Goal: Use online tool/utility: Utilize a website feature to perform a specific function

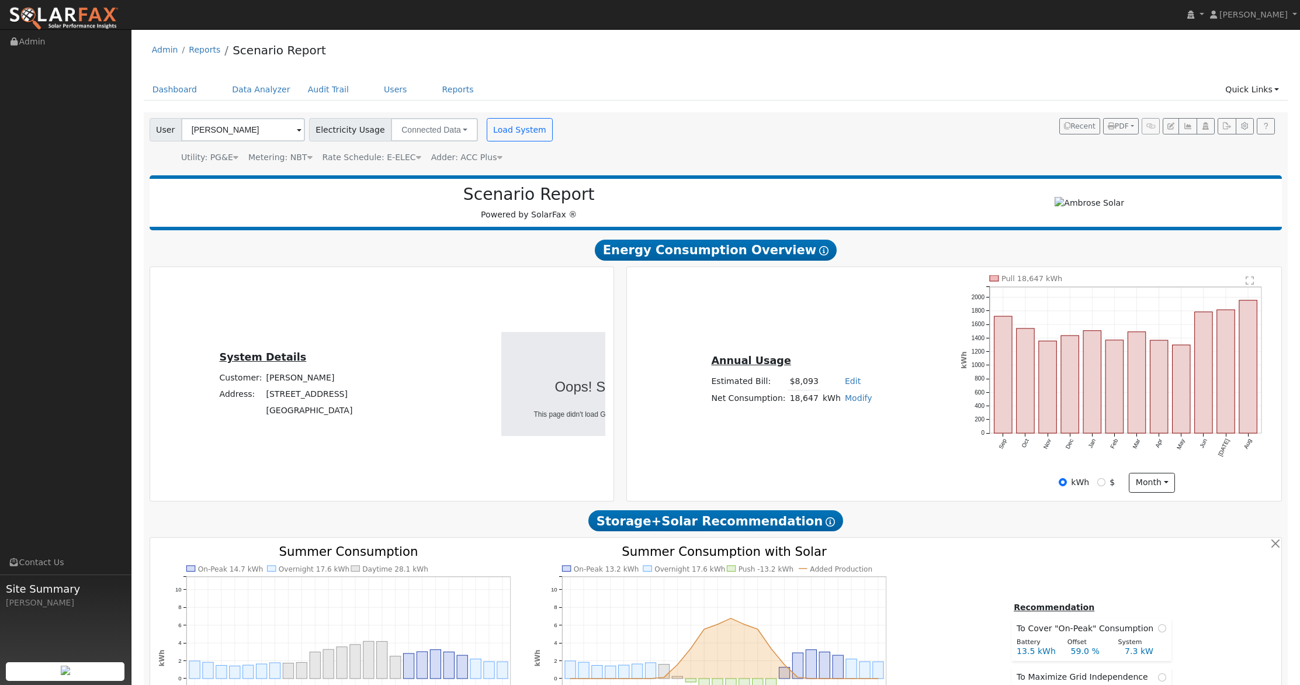
click at [79, 19] on img at bounding box center [64, 18] width 110 height 25
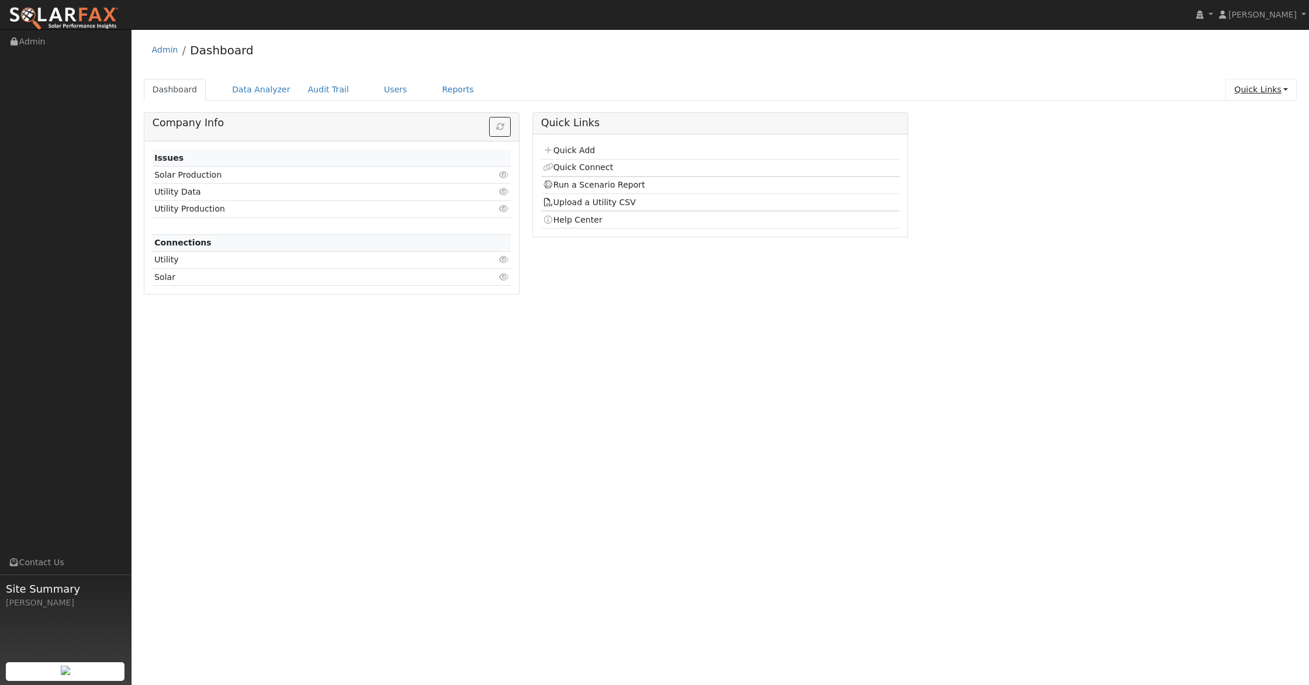
click at [1253, 88] on link "Quick Links" at bounding box center [1260, 90] width 71 height 22
click at [1218, 161] on link "Run a Scenario Report" at bounding box center [1237, 156] width 119 height 16
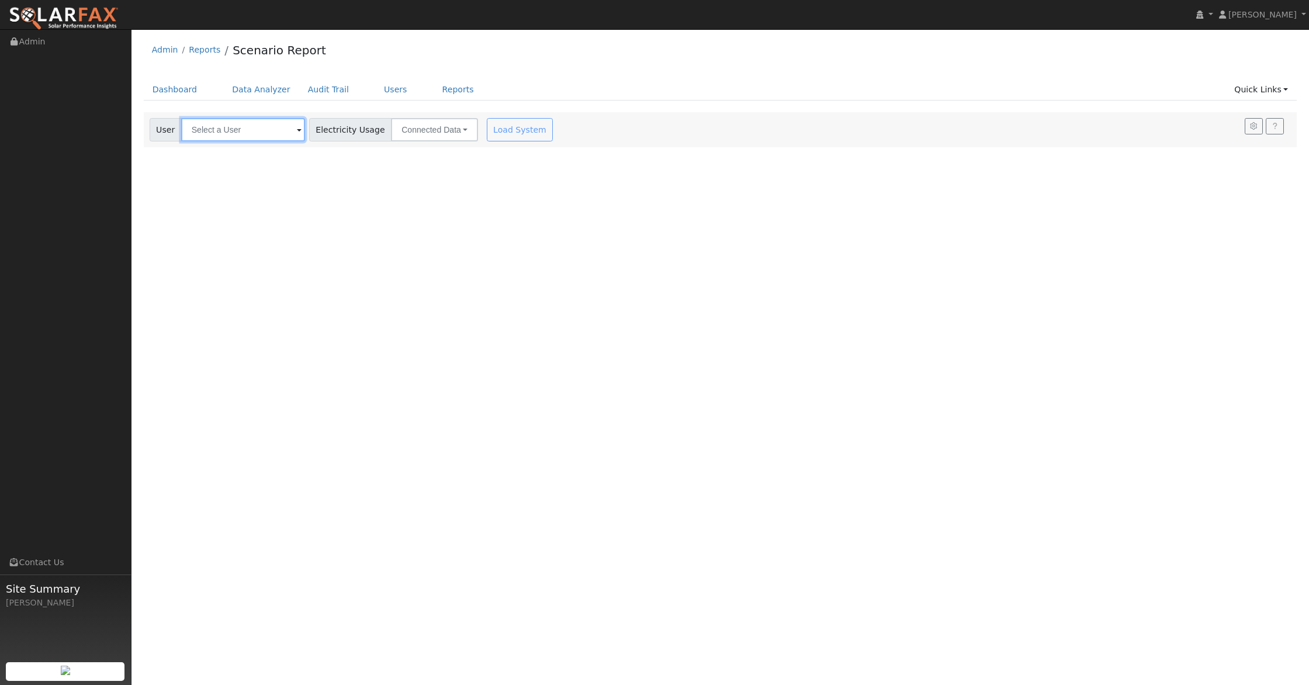
click at [232, 136] on input "text" at bounding box center [243, 129] width 124 height 23
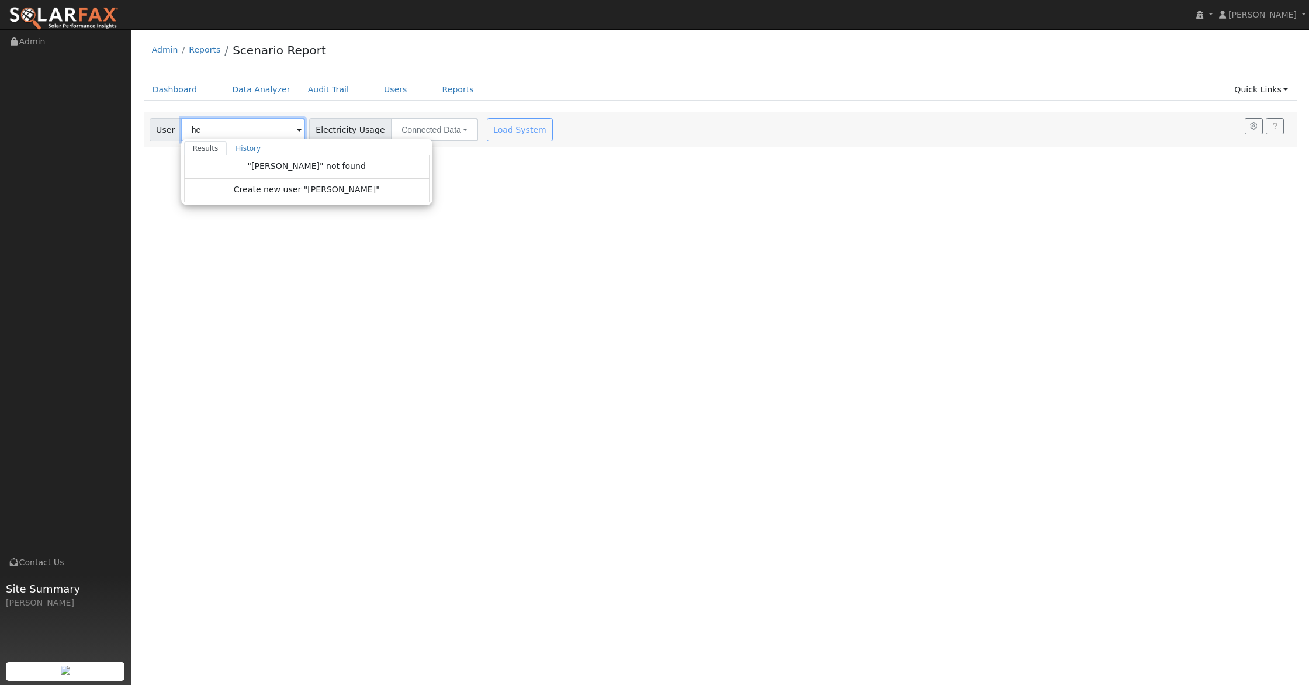
type input "h"
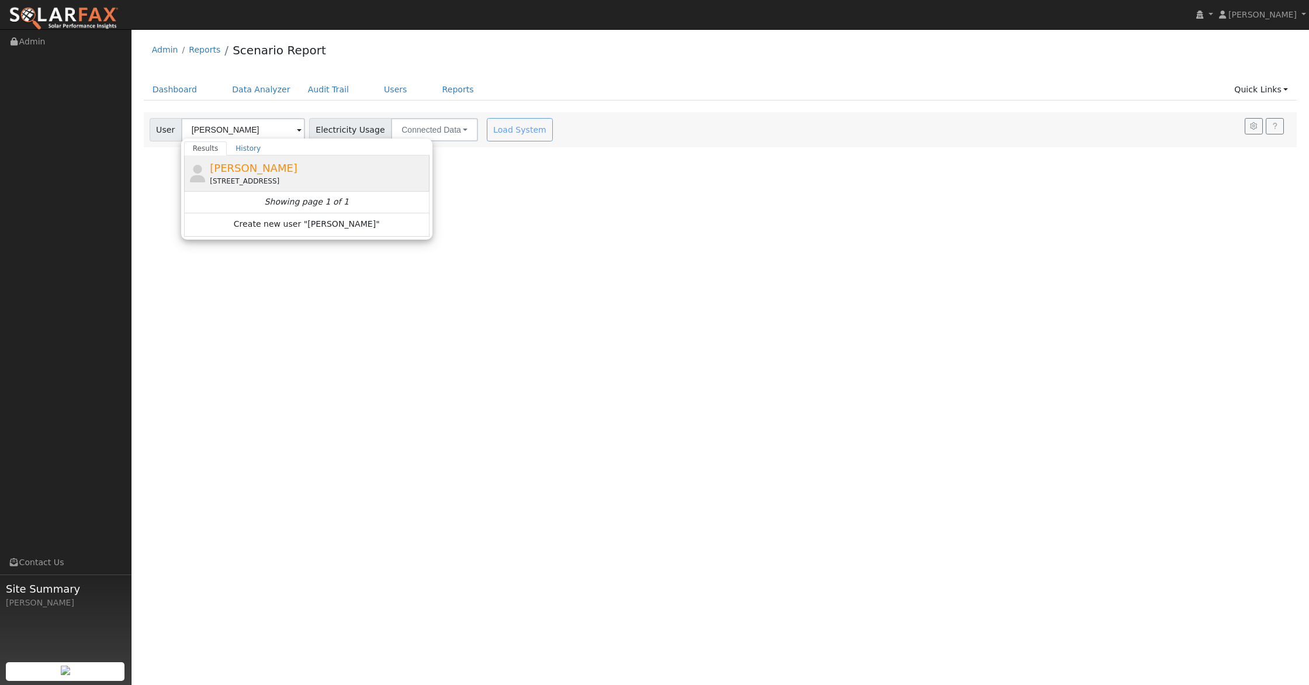
click at [241, 168] on span "Herberto Alonso" at bounding box center [254, 168] width 88 height 12
type input "Herberto Alonso"
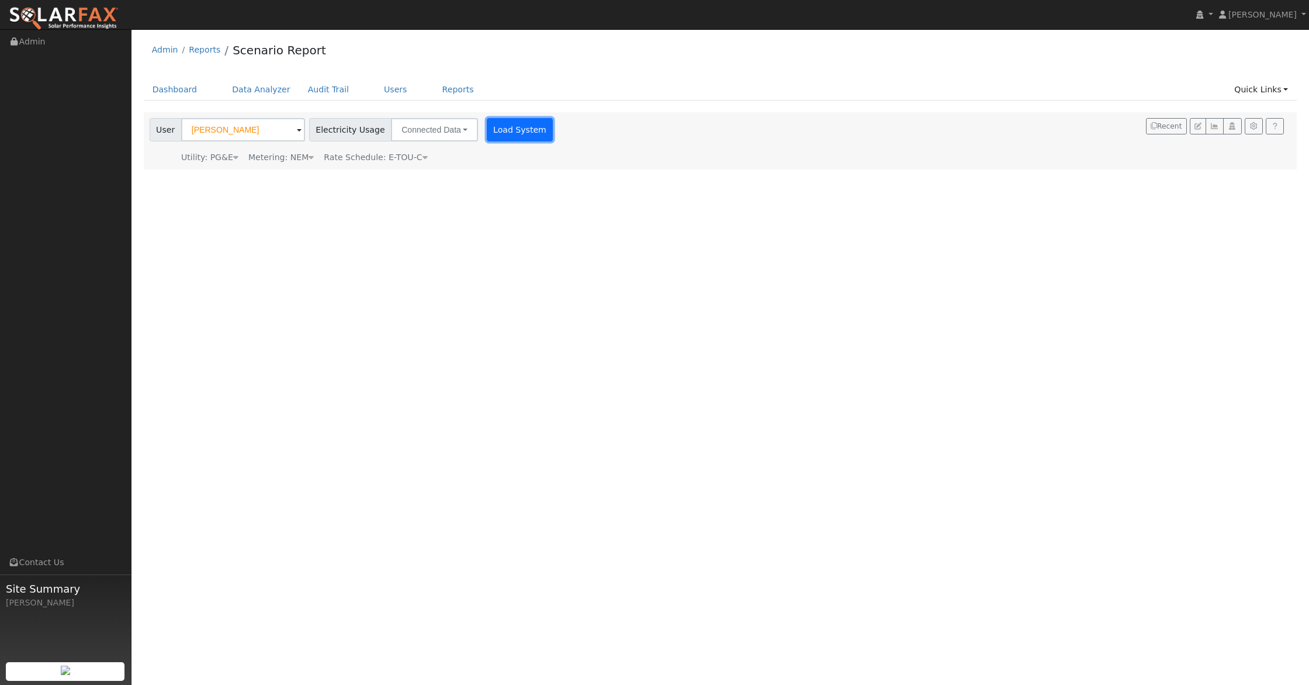
click at [508, 131] on button "Load System" at bounding box center [520, 129] width 67 height 23
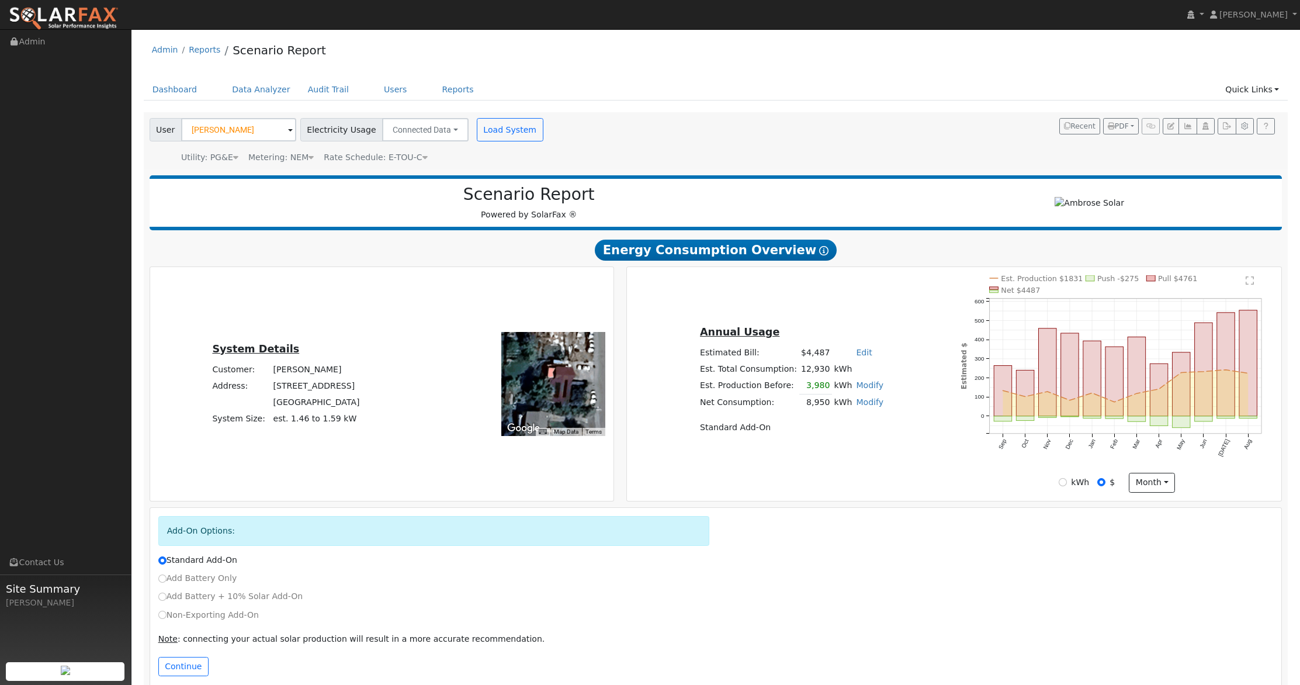
scroll to position [18, 0]
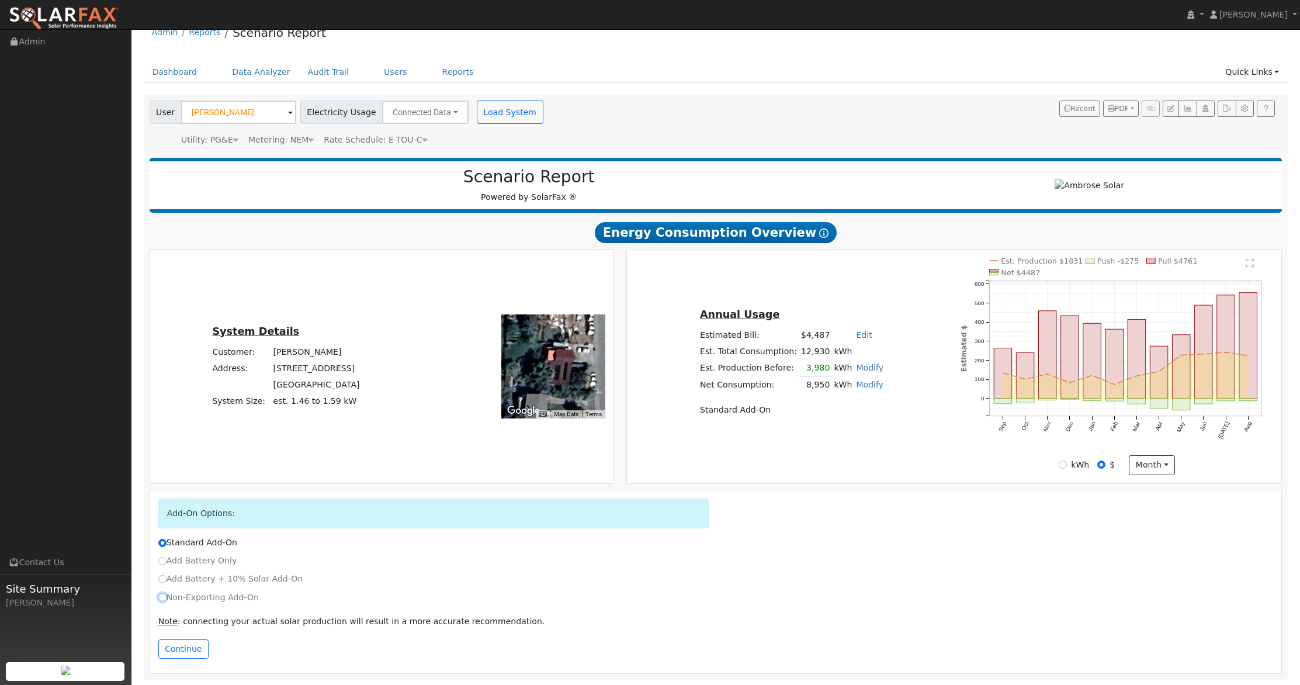
click at [162, 598] on input "Non-Exporting Add-On" at bounding box center [162, 597] width 8 height 8
radio input "true"
radio input "false"
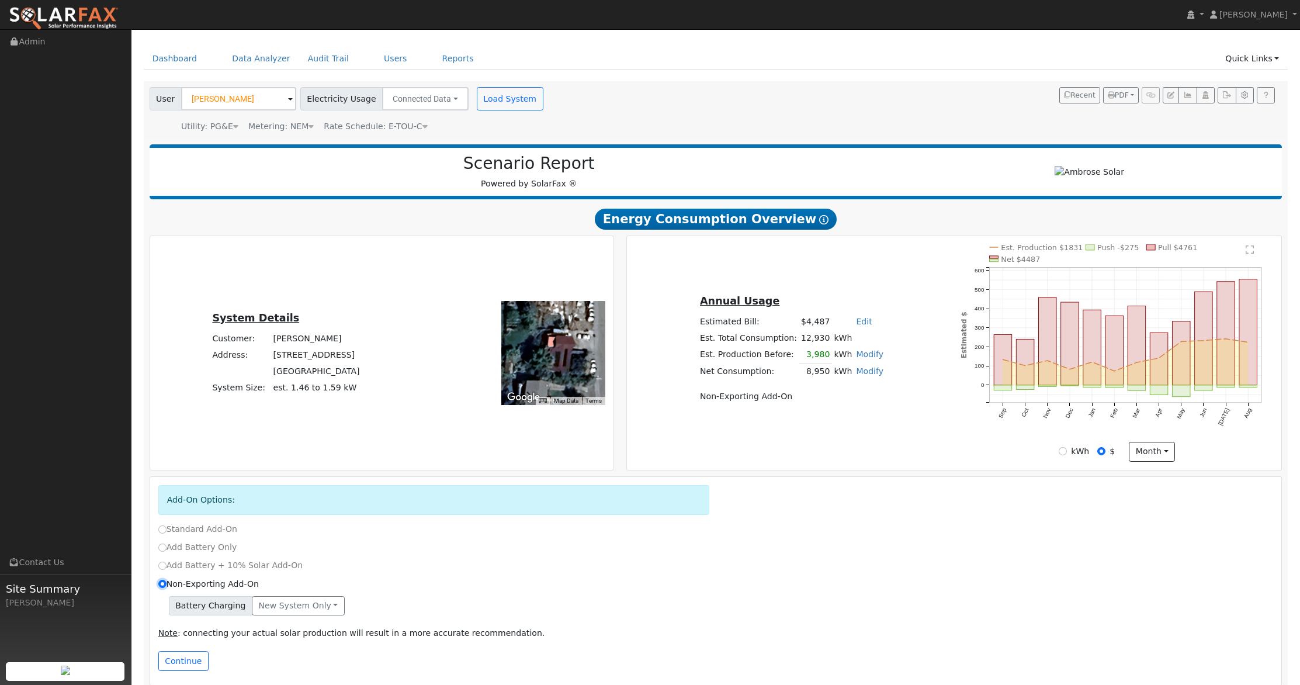
scroll to position [43, 0]
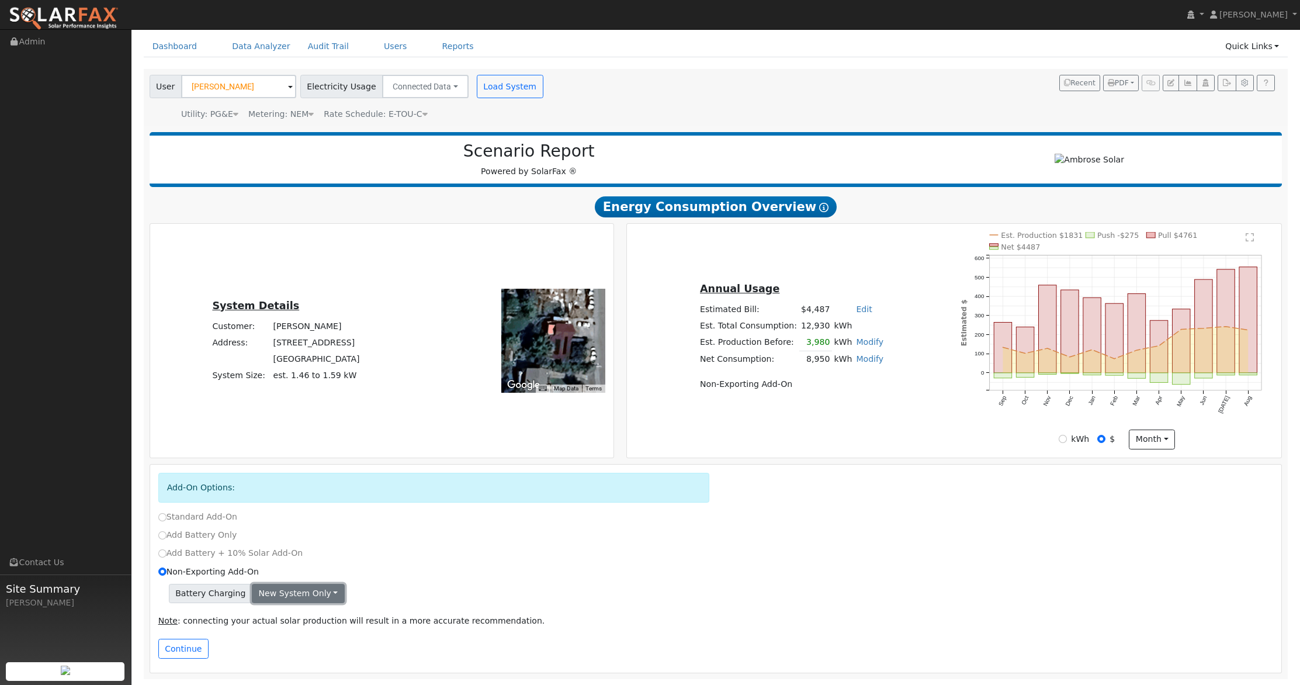
click at [294, 597] on button "New system only" at bounding box center [298, 594] width 93 height 20
click at [277, 632] on link "Both systems" at bounding box center [295, 634] width 87 height 16
click at [192, 655] on button "Continue" at bounding box center [183, 648] width 50 height 20
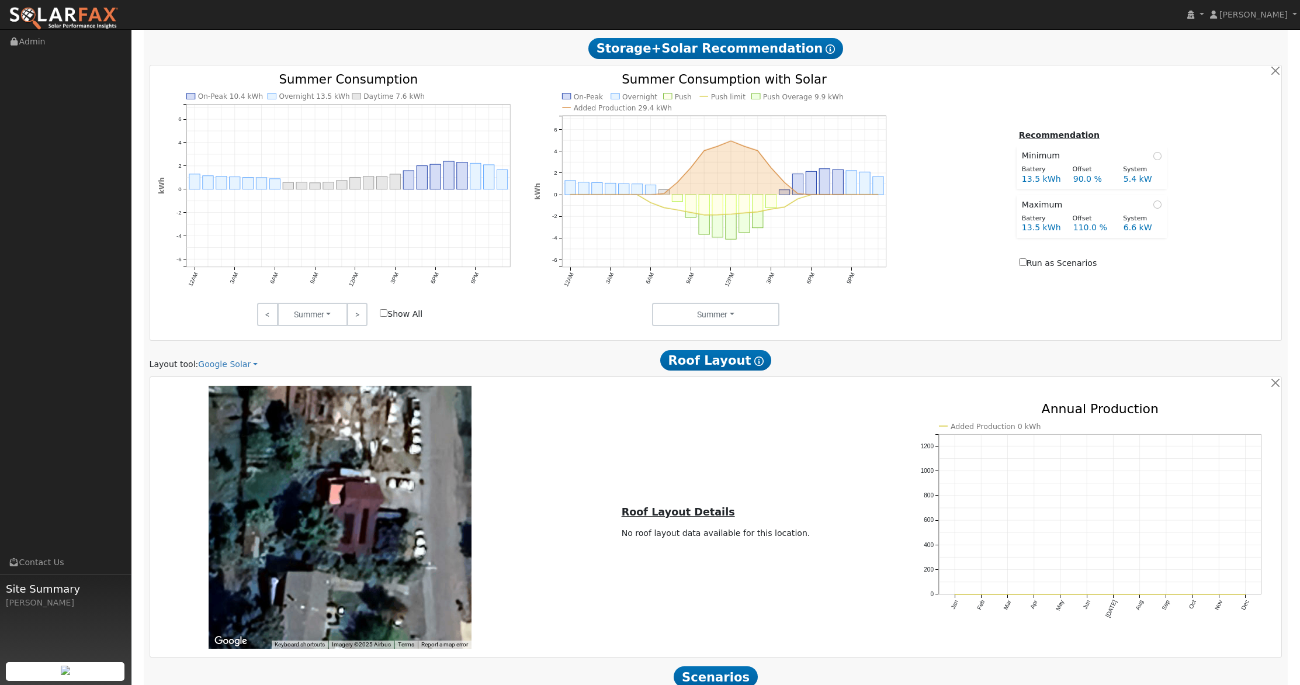
scroll to position [634, 0]
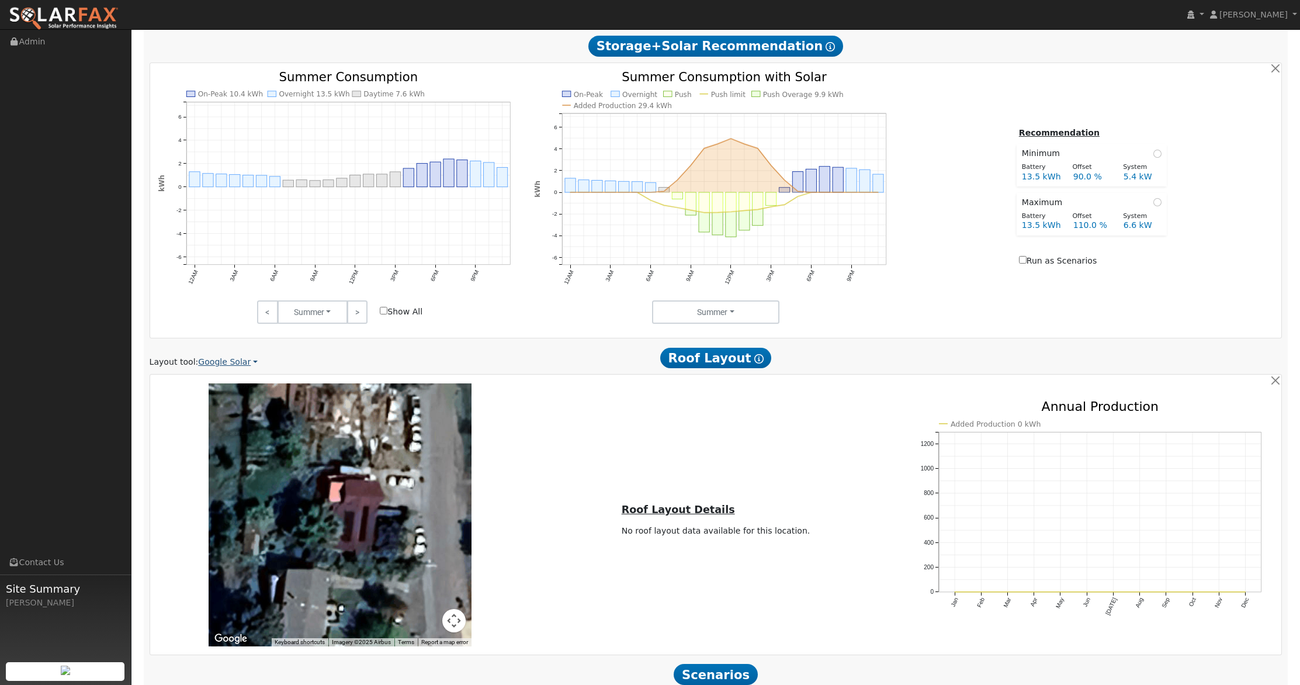
click at [227, 366] on link "Google Solar" at bounding box center [228, 362] width 60 height 12
click at [230, 421] on link "Aurora" at bounding box center [237, 416] width 81 height 16
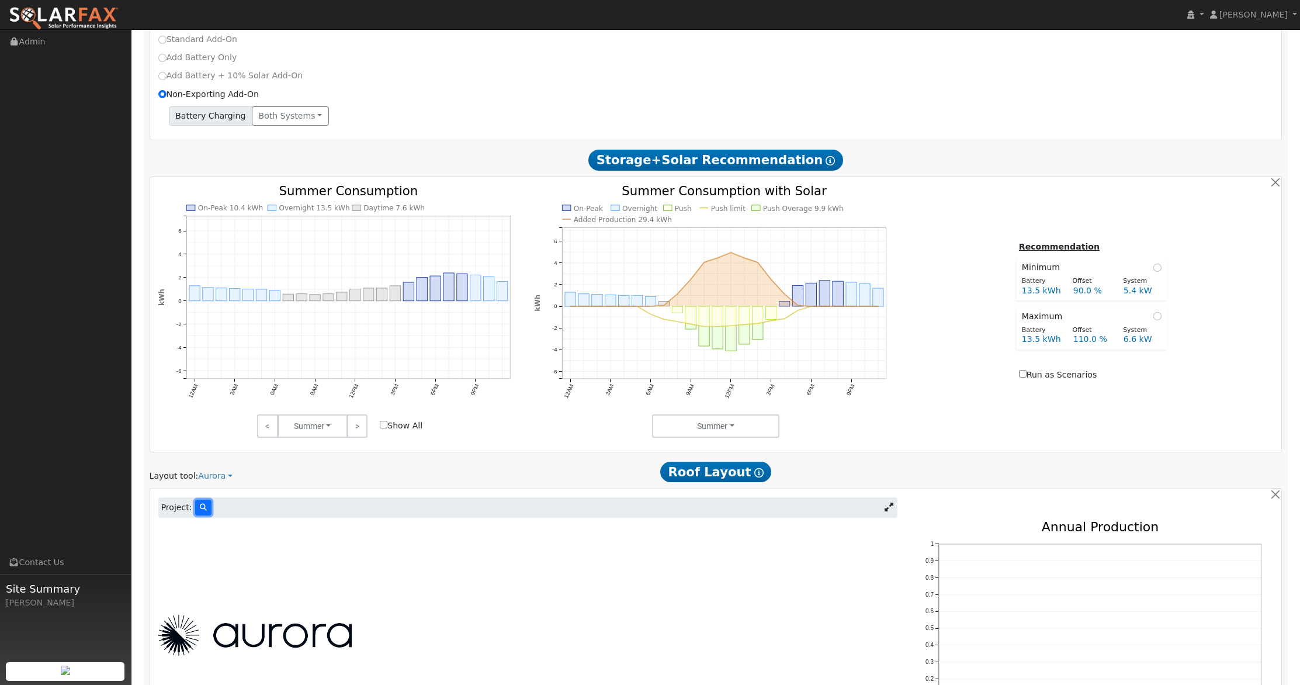
click at [199, 504] on button at bounding box center [203, 507] width 16 height 16
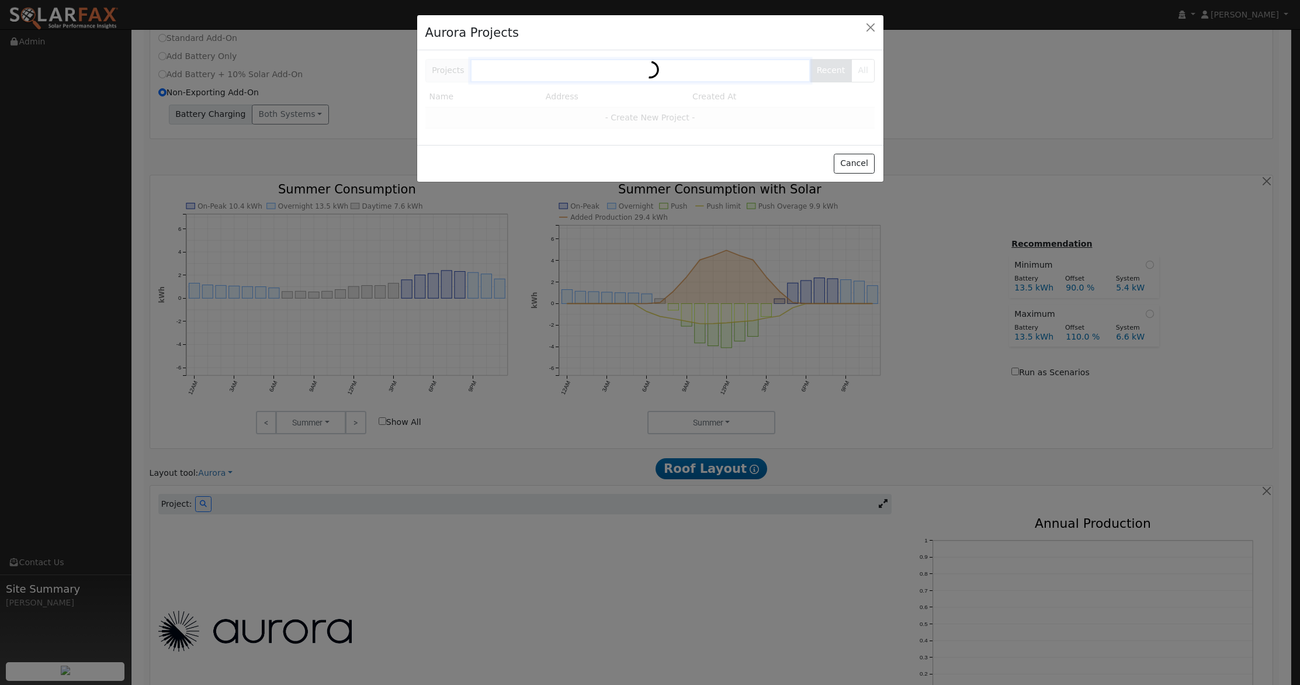
scroll to position [522, 0]
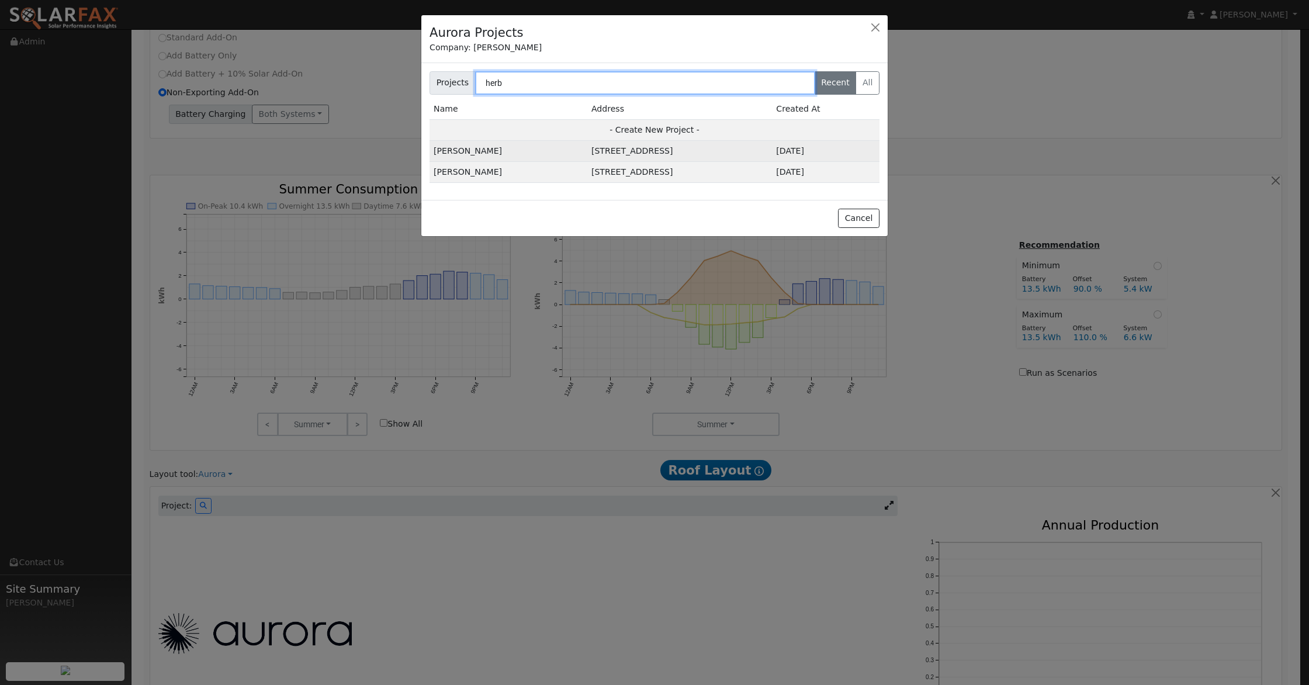
type input "herb"
click at [605, 155] on td "5349 Olympia Dr, Kelseyville, CA 95451, USA" at bounding box center [679, 151] width 185 height 21
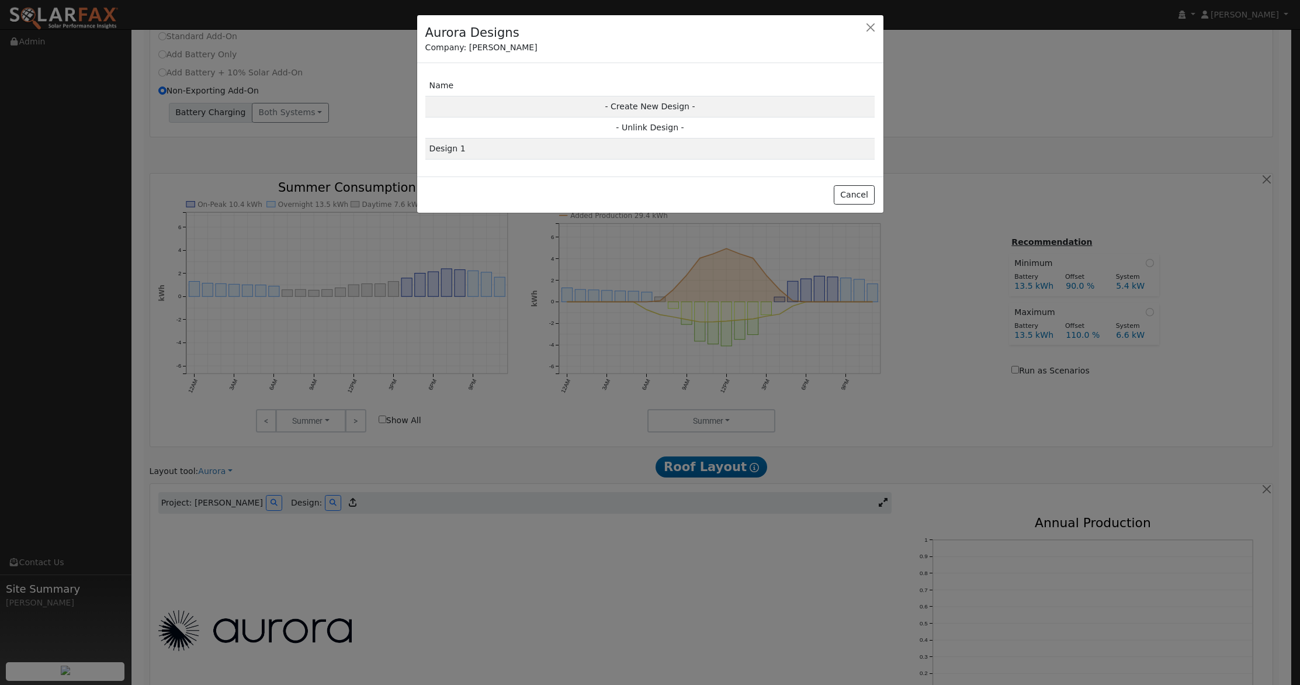
scroll to position [524, 0]
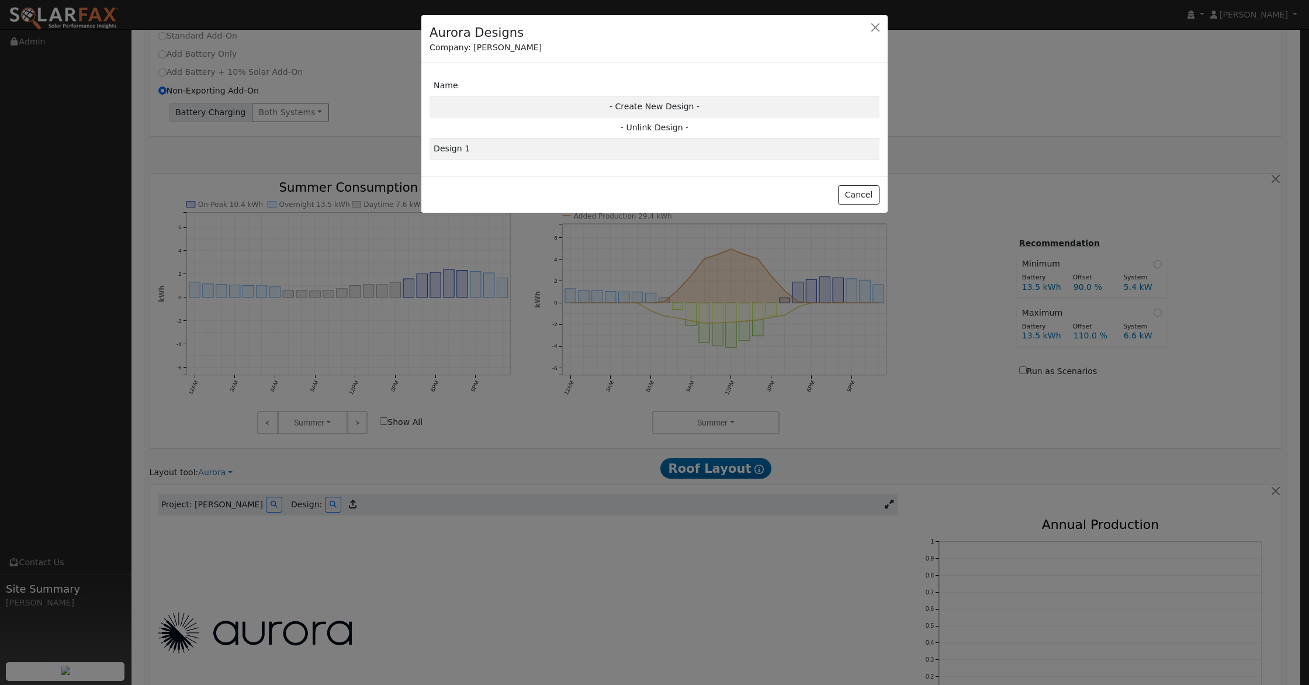
click at [619, 156] on td "Design 1" at bounding box center [654, 148] width 450 height 21
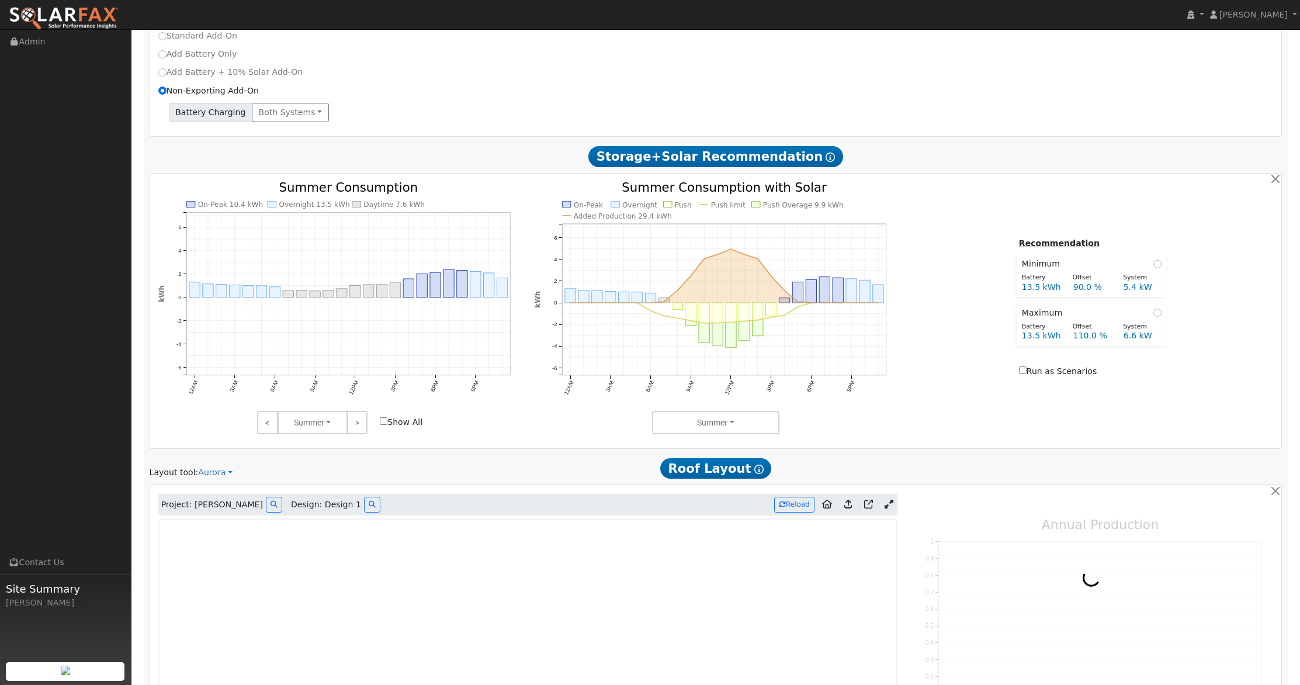
type input "0"
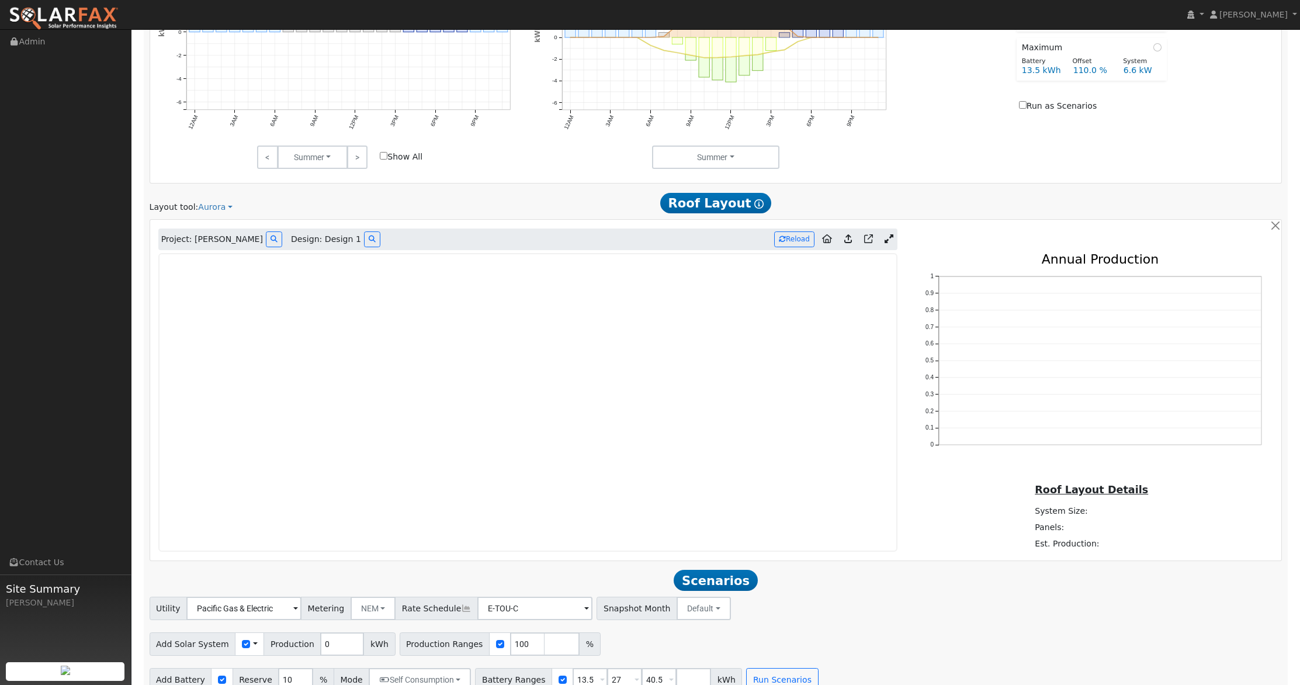
scroll to position [808, 0]
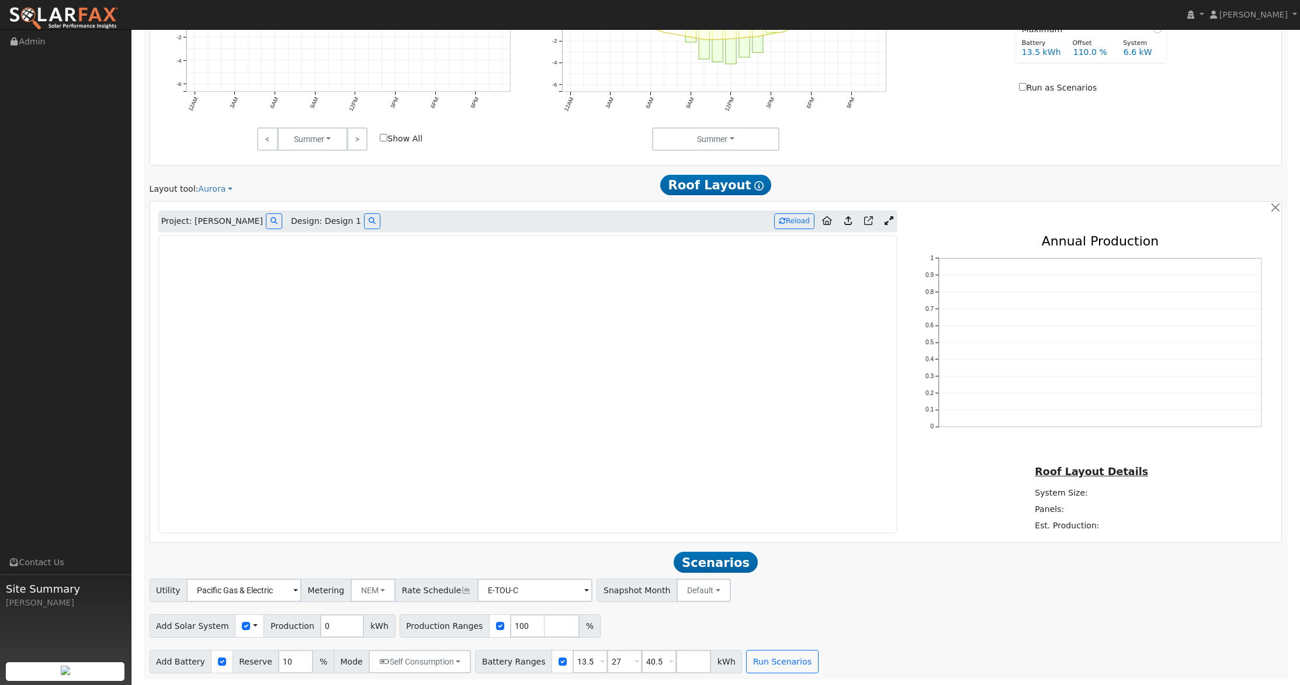
click at [884, 219] on icon at bounding box center [888, 220] width 9 height 9
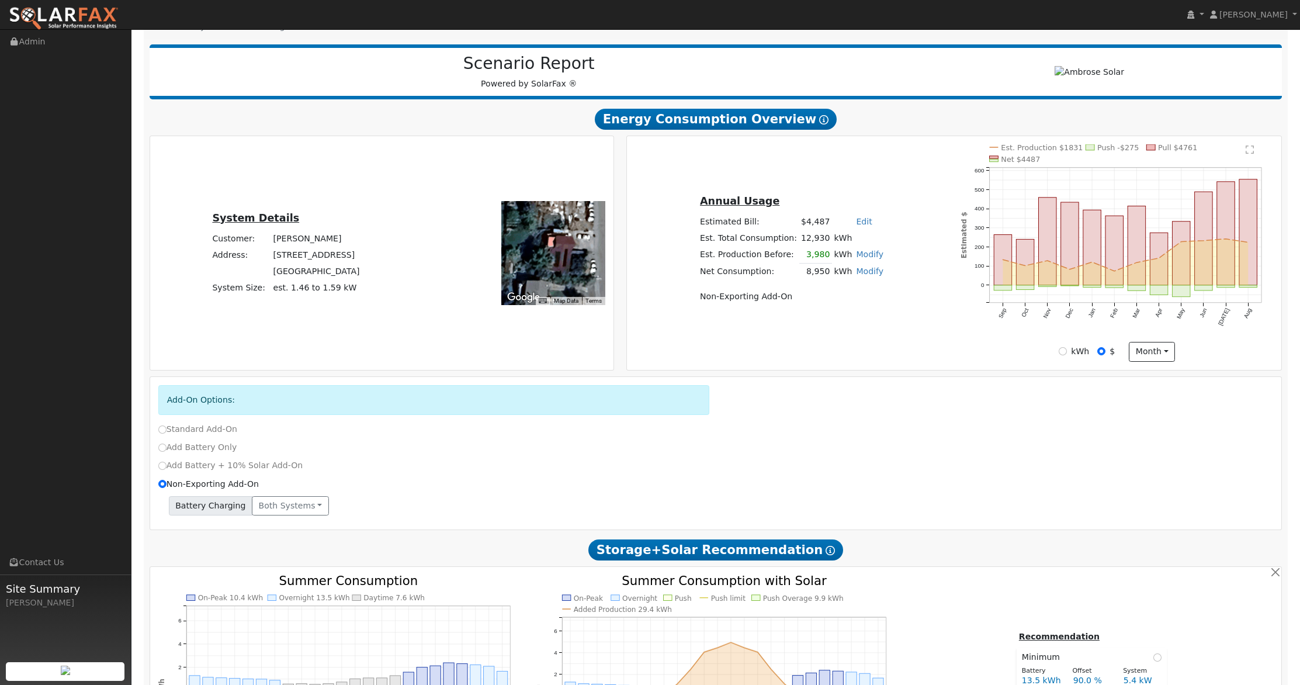
scroll to position [117, 0]
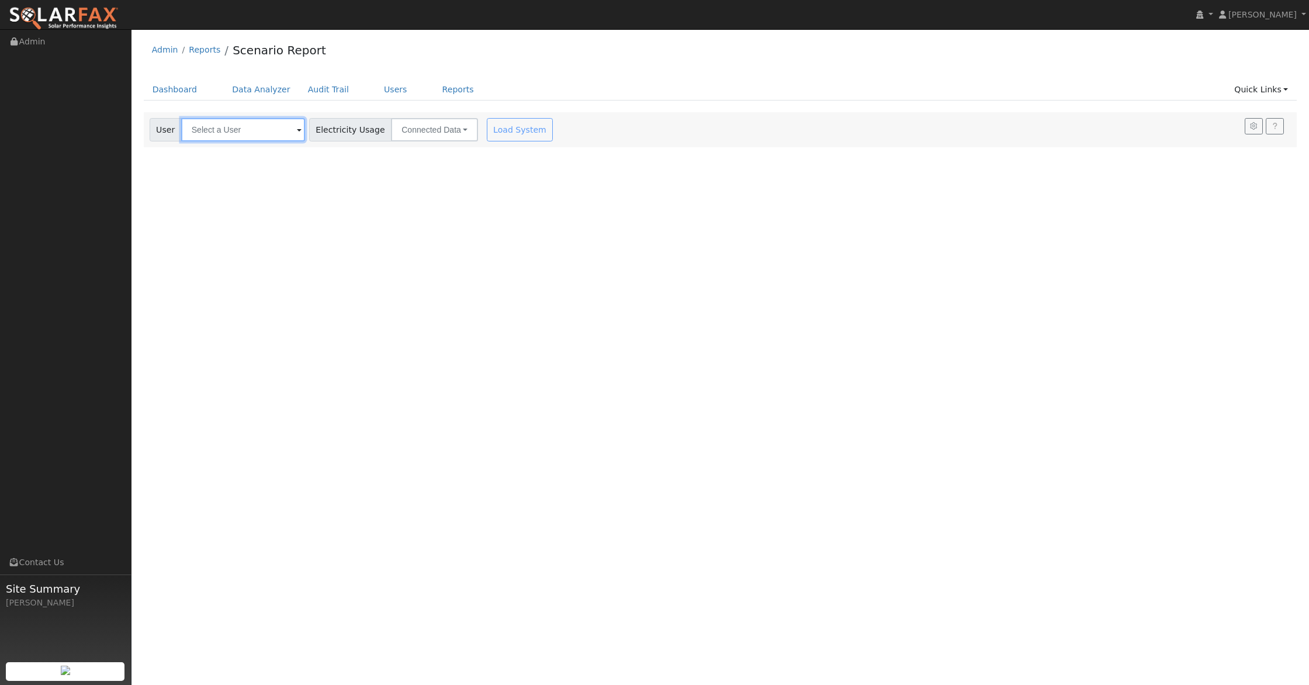
click at [216, 133] on input "text" at bounding box center [243, 129] width 124 height 23
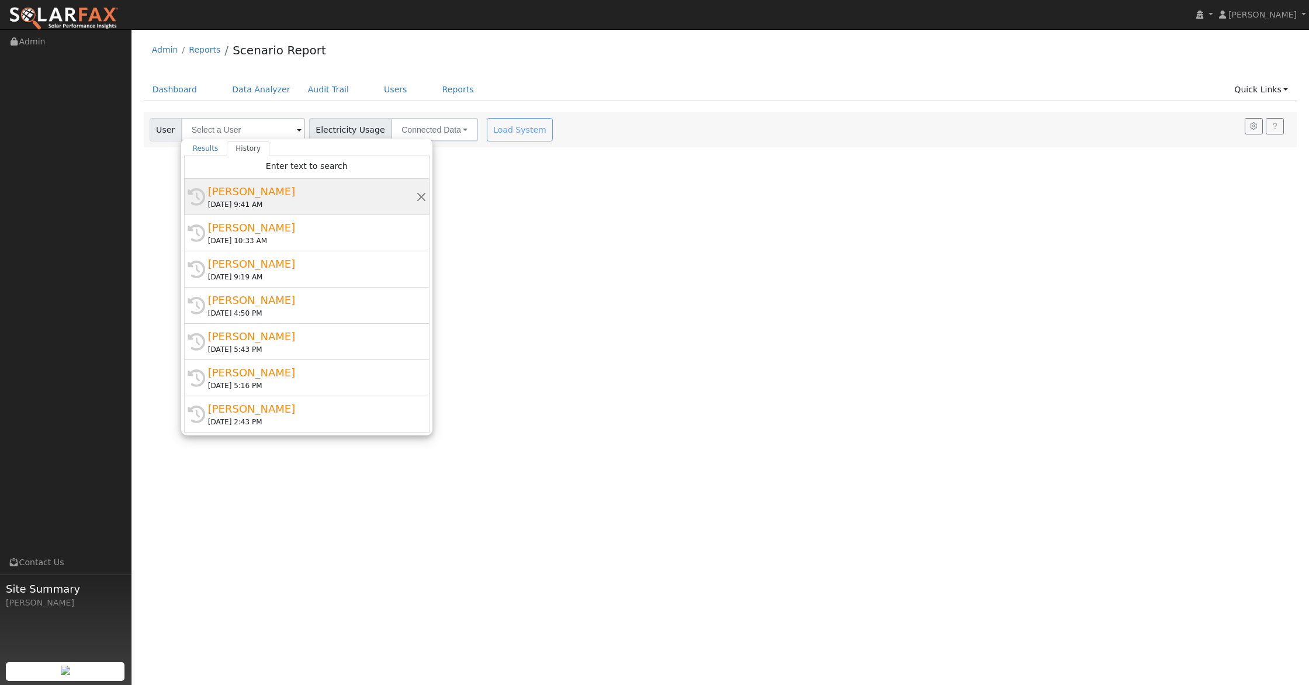
click at [265, 197] on div "[PERSON_NAME]" at bounding box center [312, 191] width 208 height 16
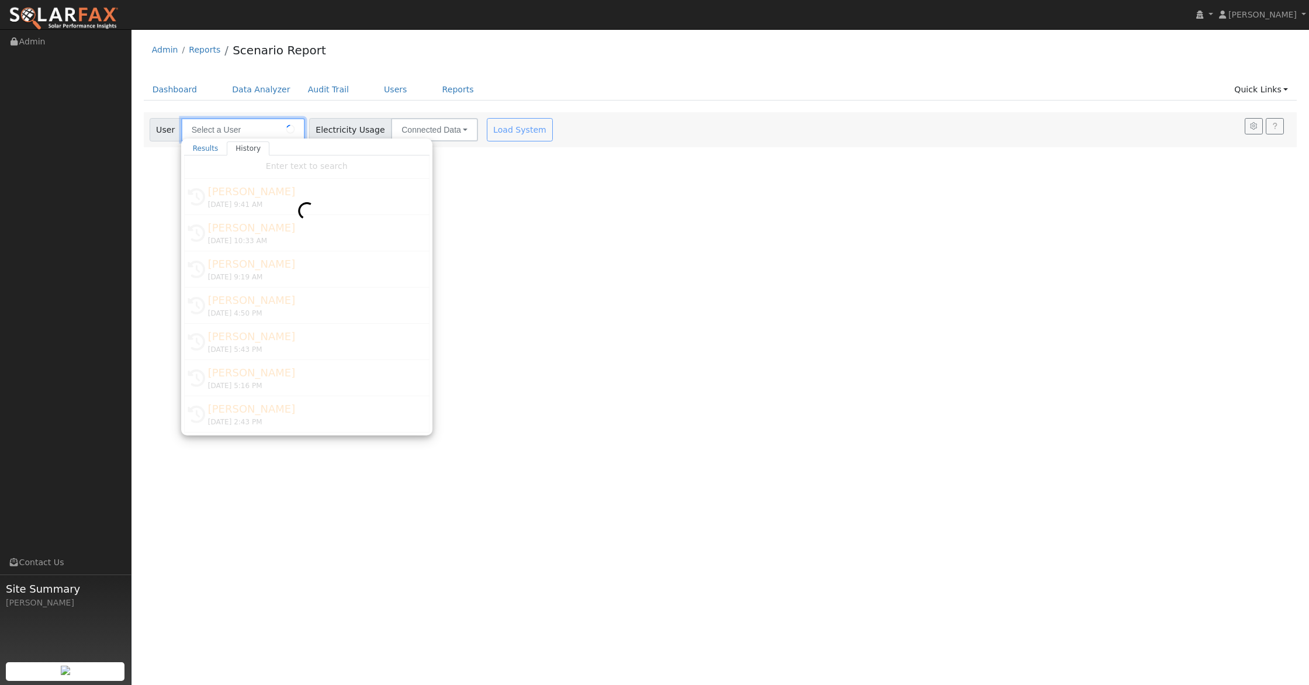
type input "[PERSON_NAME]"
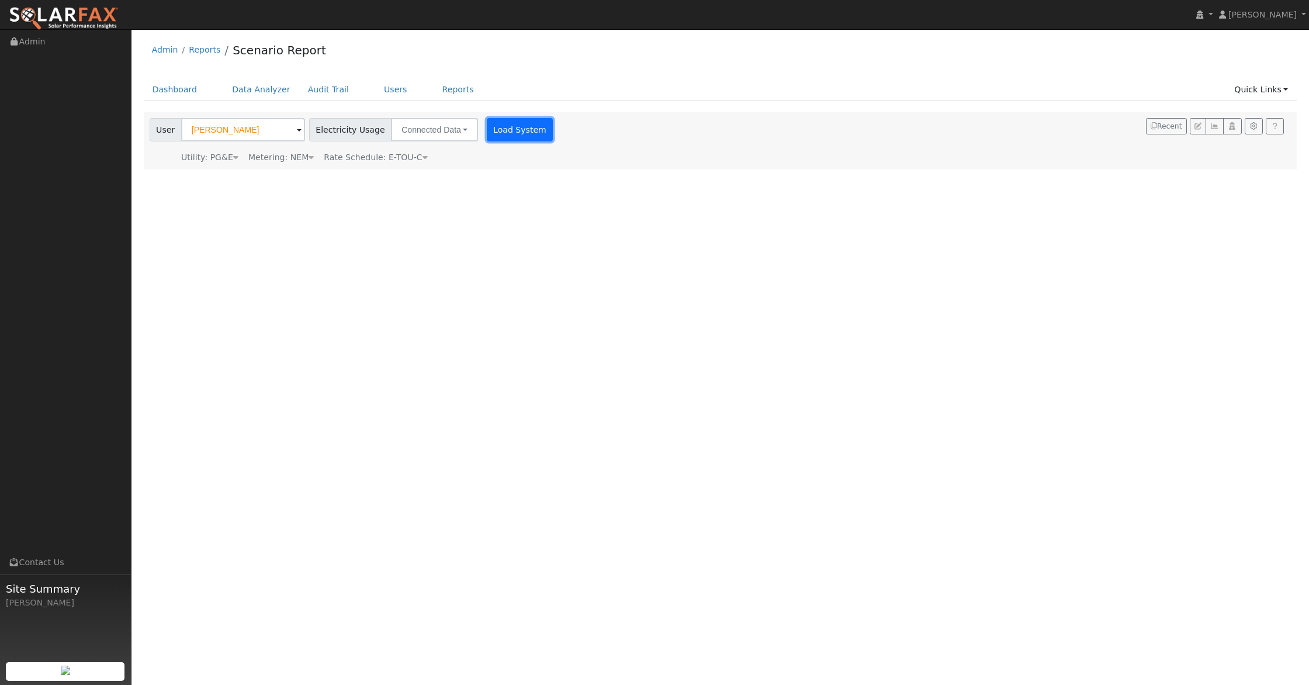
click at [500, 130] on button "Load System" at bounding box center [520, 129] width 67 height 23
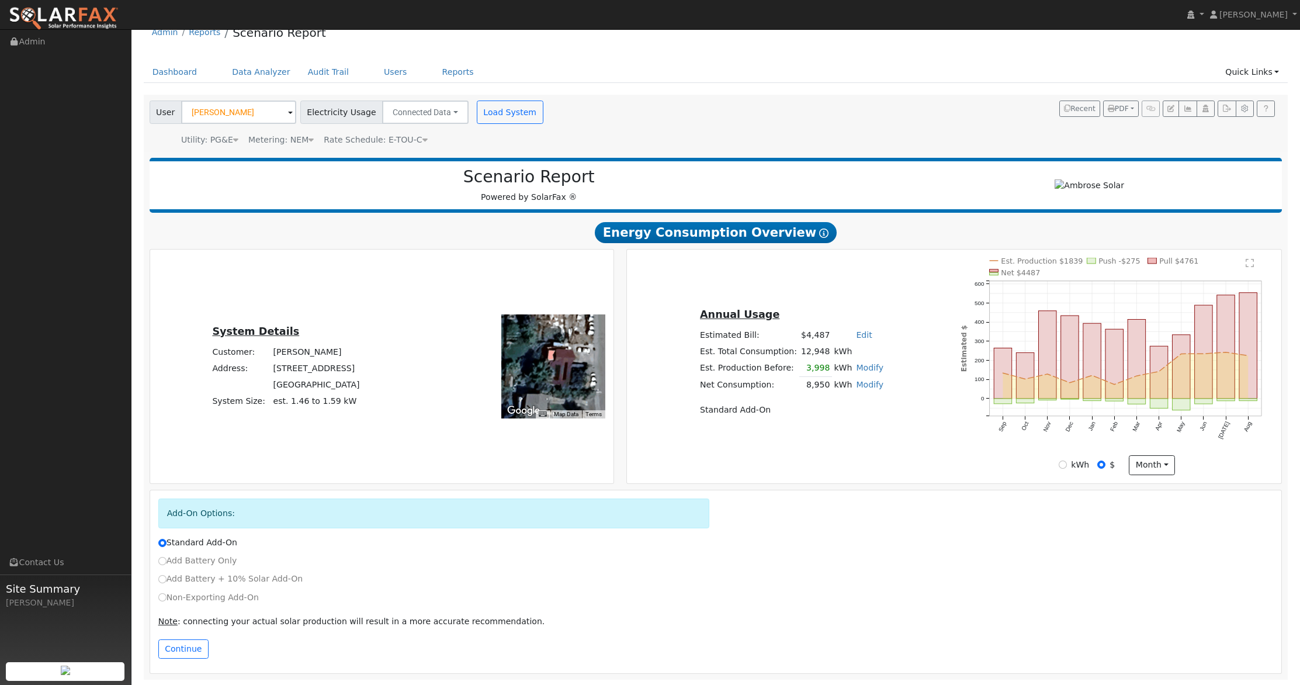
scroll to position [18, 0]
click at [164, 597] on input "Non-Exporting Add-On" at bounding box center [162, 597] width 8 height 8
radio input "true"
radio input "false"
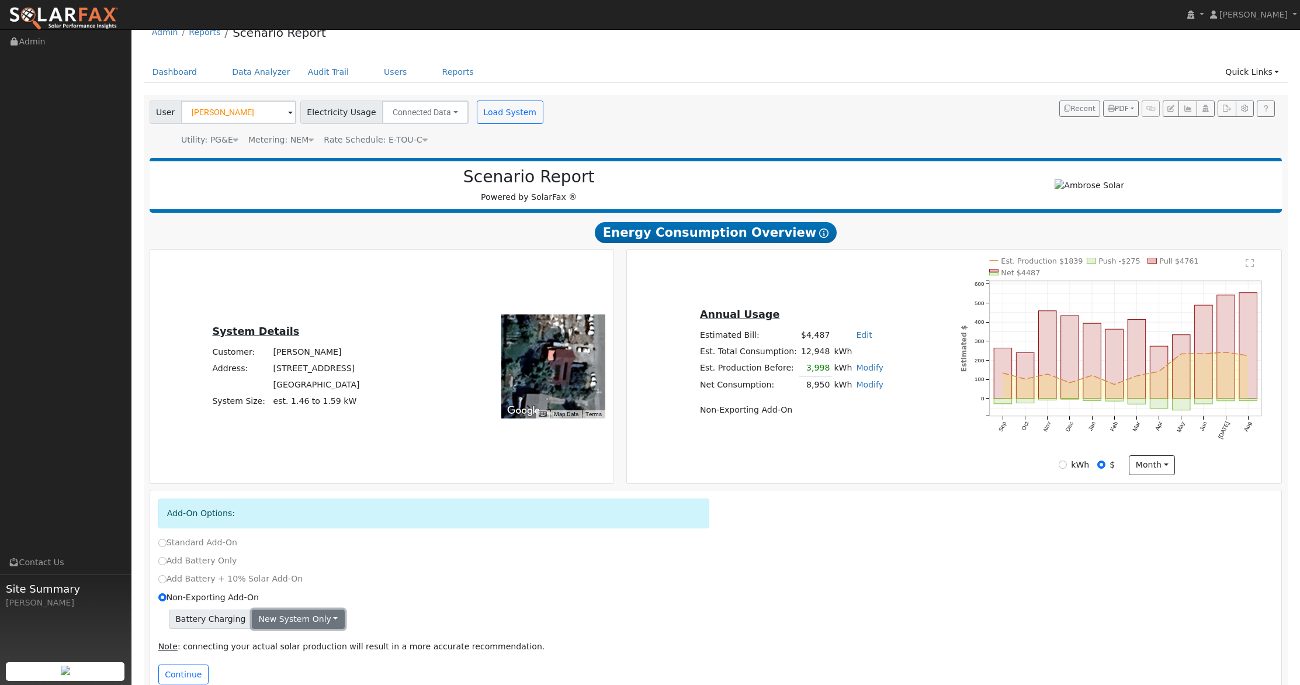
click at [291, 613] on button "New system only" at bounding box center [298, 619] width 93 height 20
click at [305, 656] on link "Both systems" at bounding box center [295, 659] width 87 height 16
click at [182, 681] on button "Continue" at bounding box center [183, 674] width 50 height 20
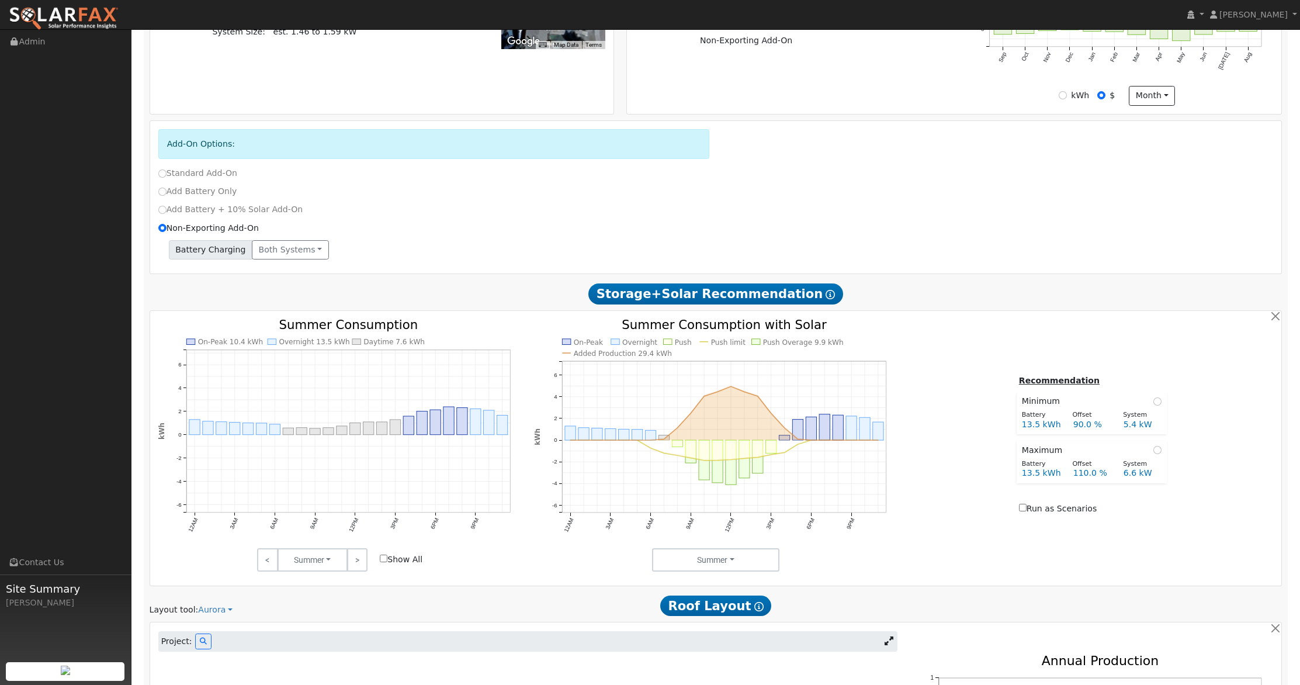
scroll to position [412, 0]
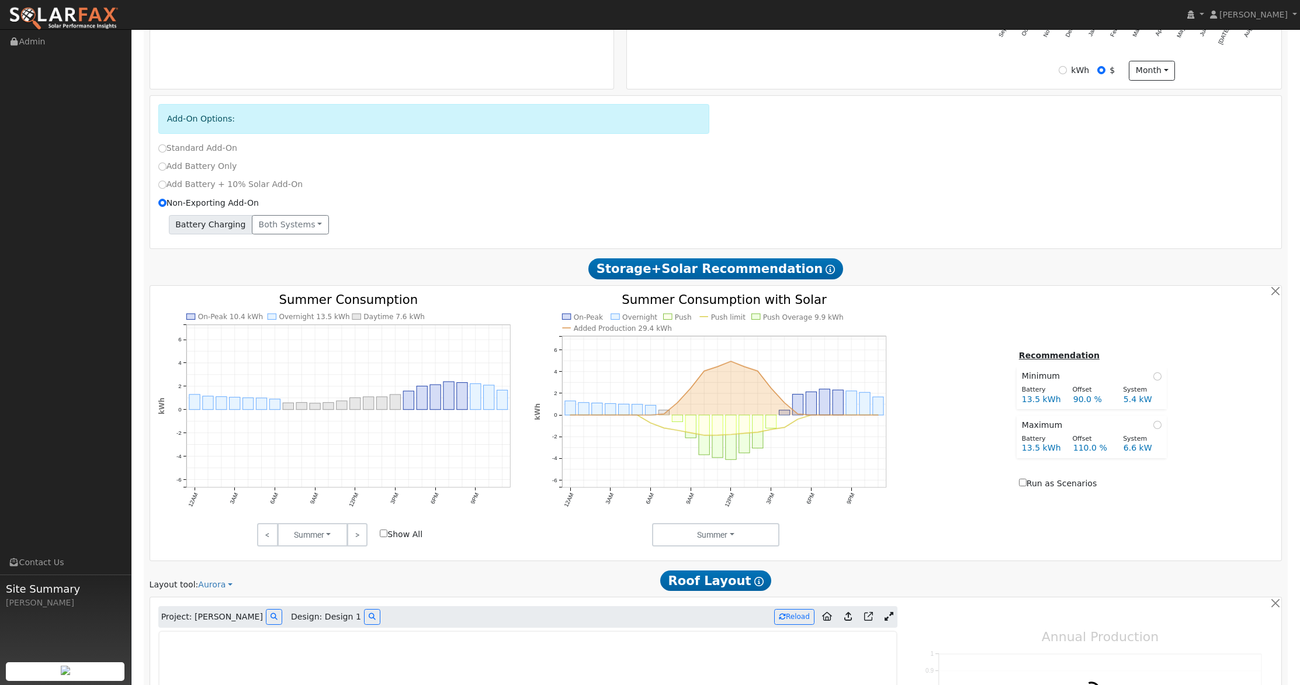
type input "8103"
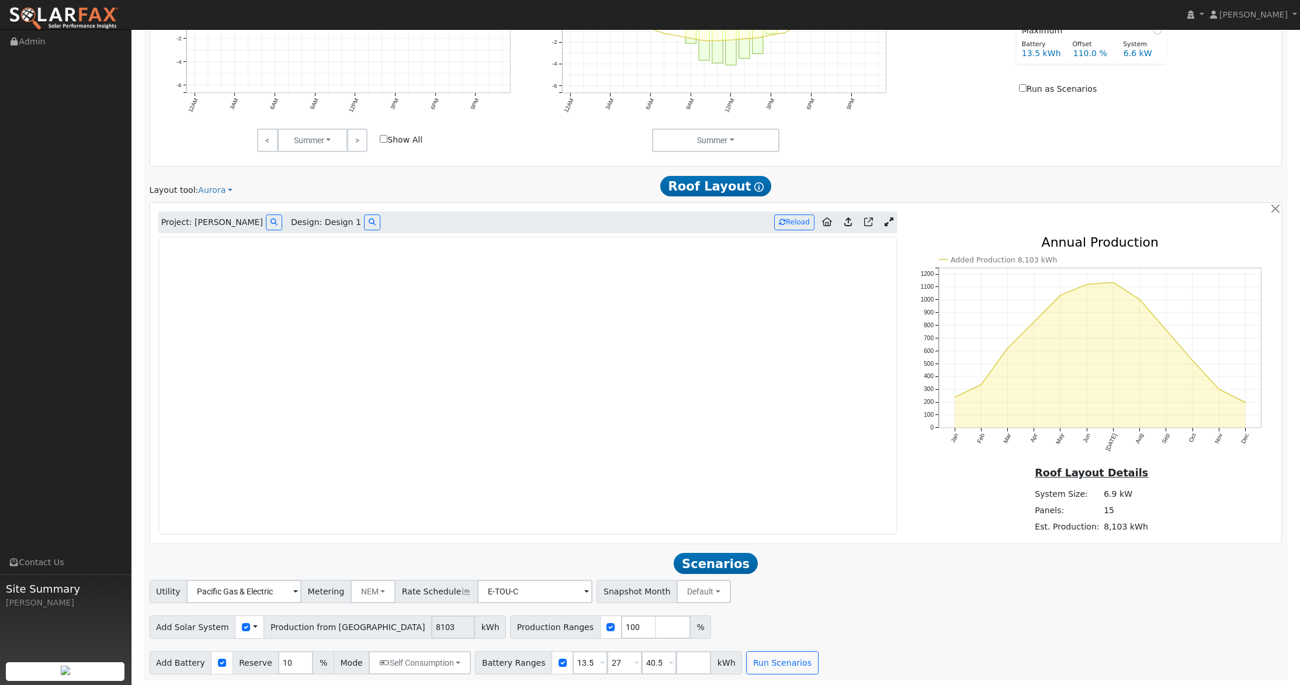
scroll to position [808, 0]
click at [891, 220] on icon at bounding box center [888, 220] width 9 height 9
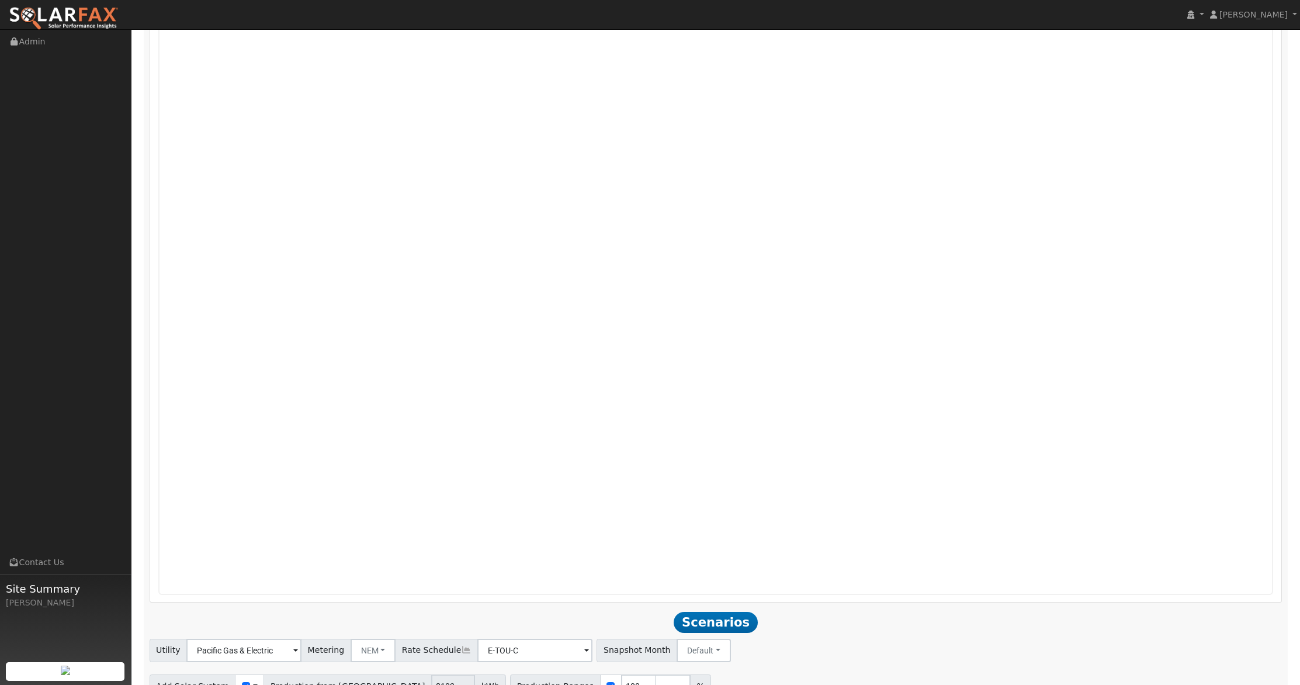
scroll to position [1084, 0]
drag, startPoint x: 1308, startPoint y: 325, endPoint x: 1295, endPoint y: 428, distance: 104.2
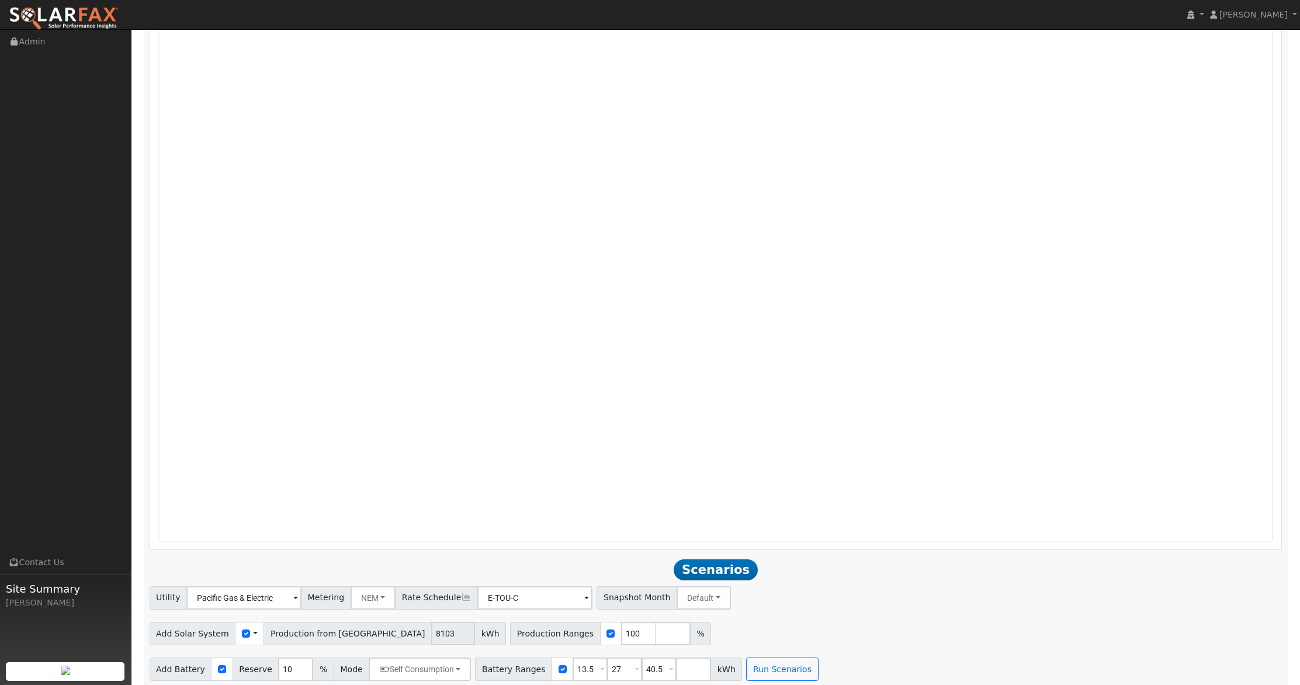
scroll to position [1148, 0]
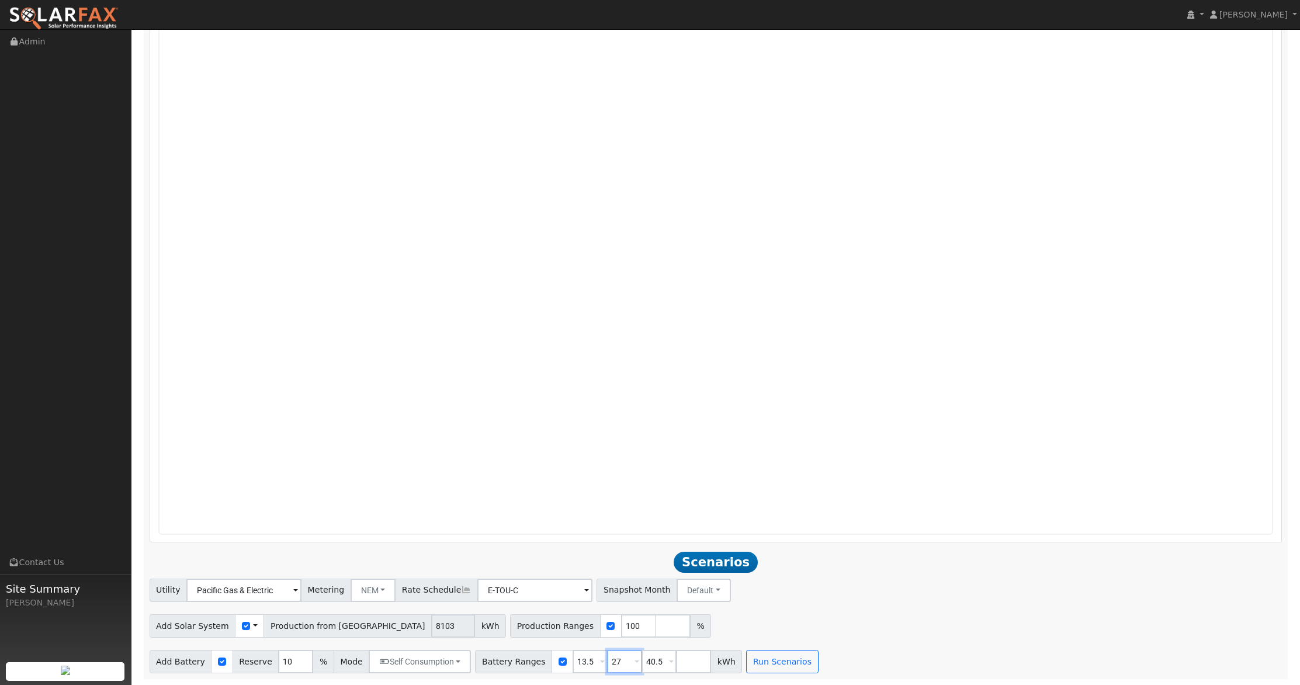
drag, startPoint x: 615, startPoint y: 662, endPoint x: 558, endPoint y: 655, distance: 57.6
click at [545, 656] on div "Battery Ranges 13.5 Overrides Reserve % Mode None None Self Consumption Peak Sa…" at bounding box center [608, 661] width 267 height 23
type input "40.5"
type input "4"
click at [694, 665] on button "Run Scenarios" at bounding box center [713, 661] width 72 height 23
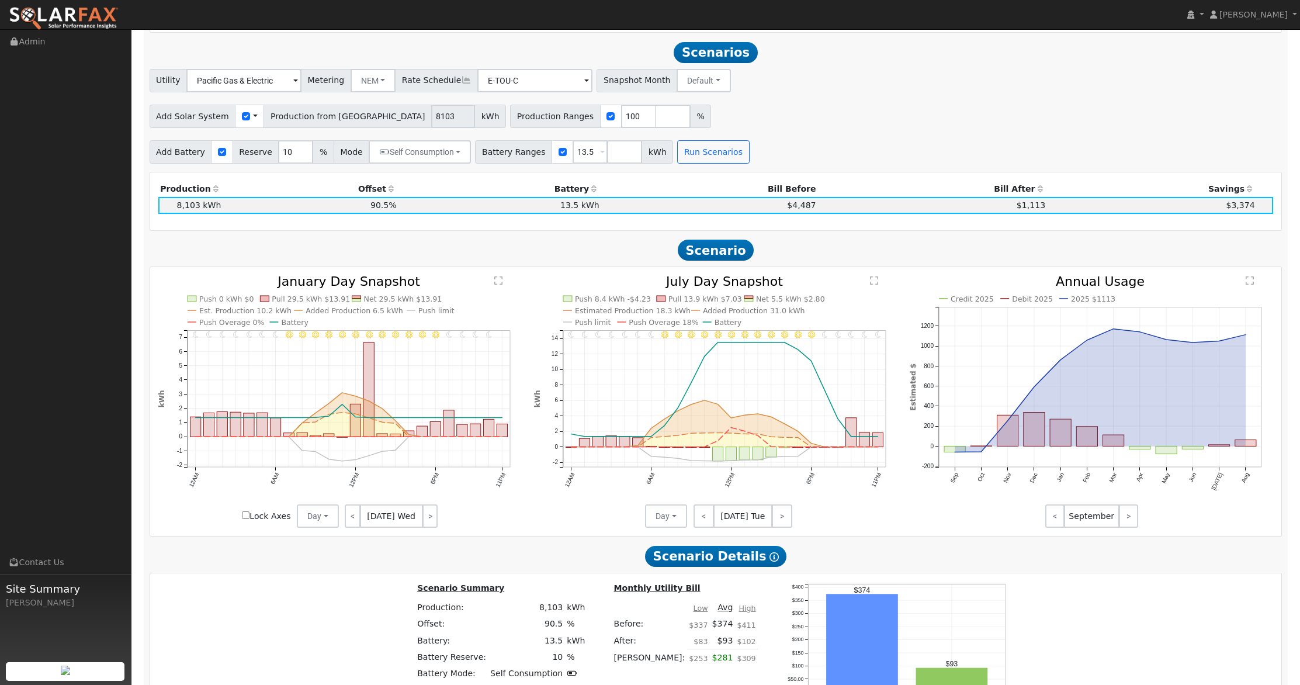
scroll to position [1653, 0]
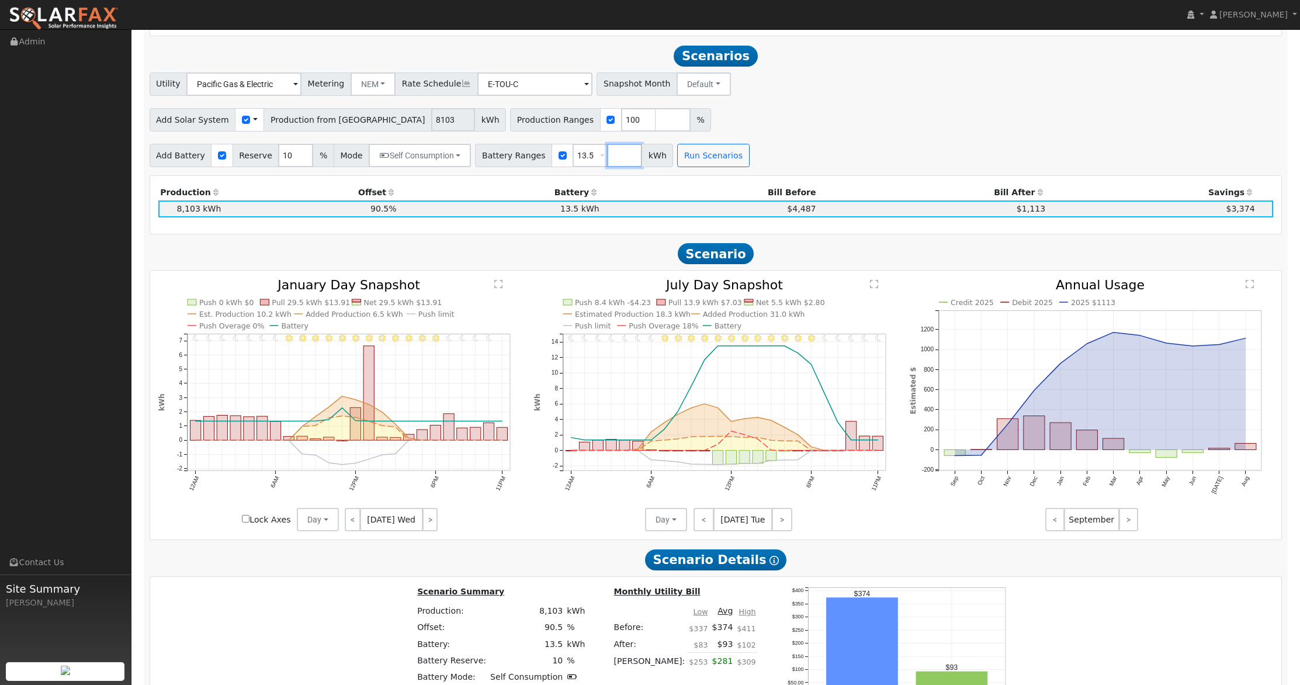
click at [613, 159] on input "number" at bounding box center [624, 155] width 35 height 23
type input "27"
click at [758, 165] on button "Run Scenarios" at bounding box center [748, 155] width 72 height 23
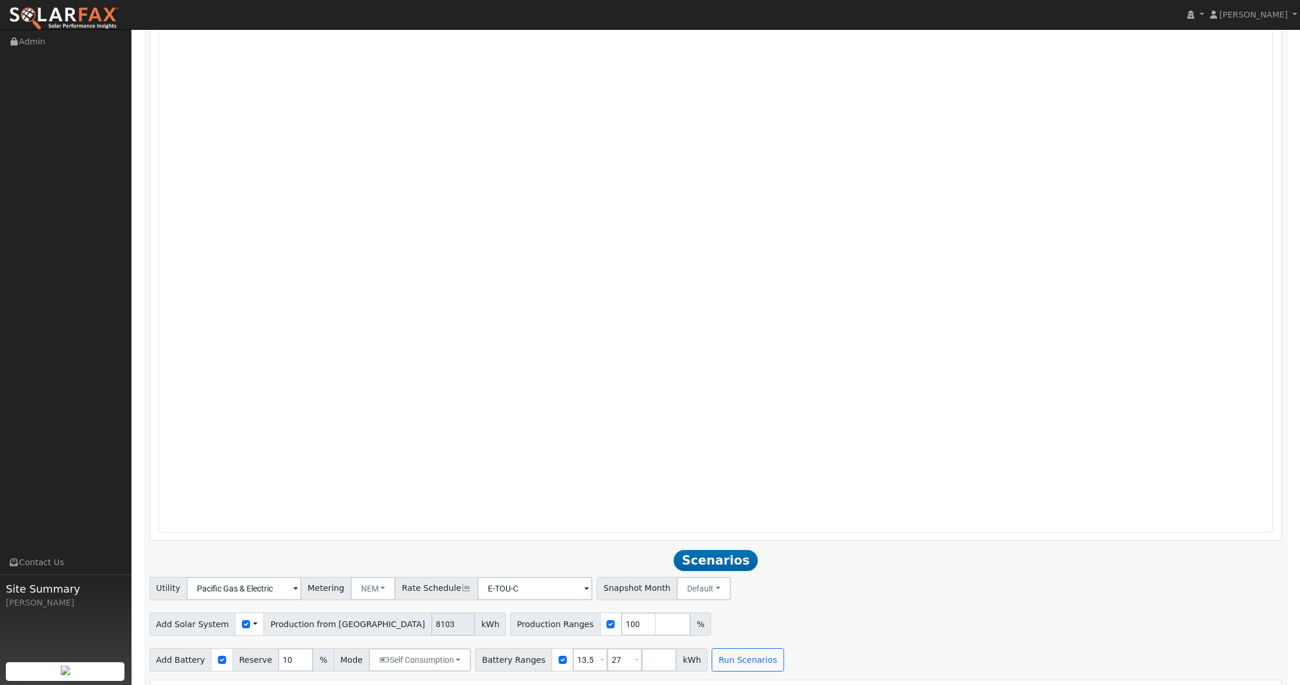
scroll to position [1244, 0]
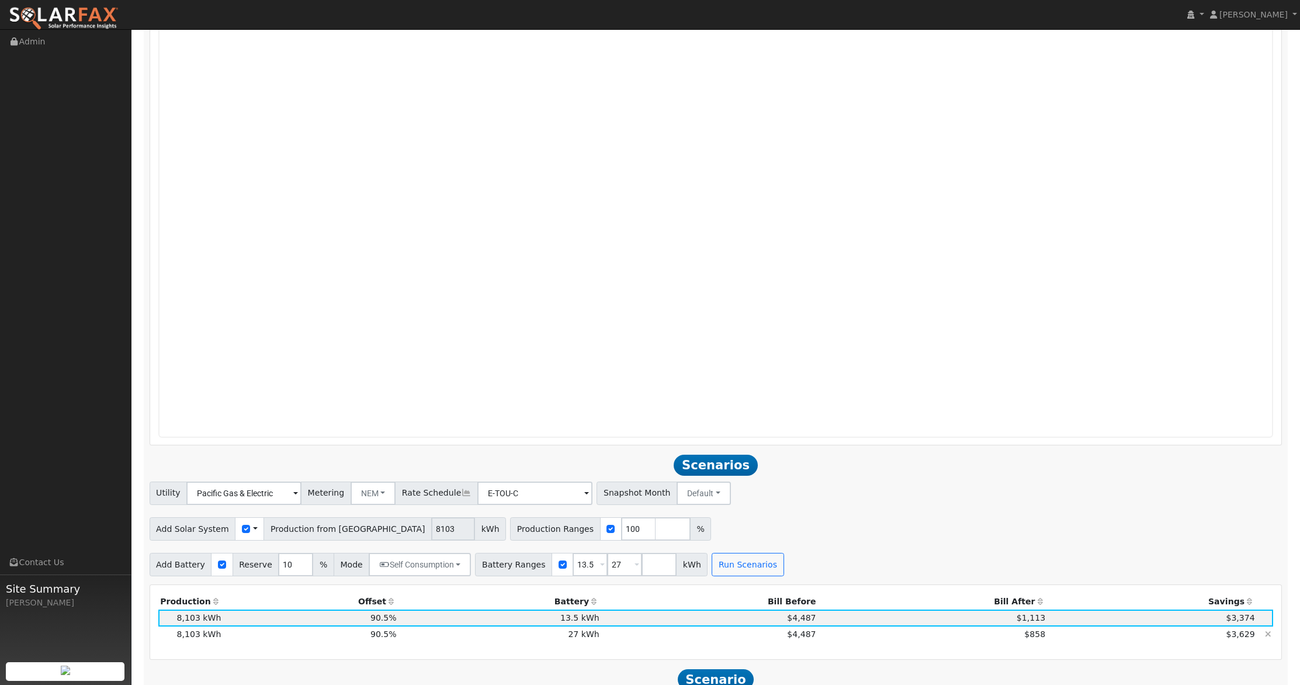
click at [1008, 637] on td "$858" at bounding box center [933, 634] width 230 height 16
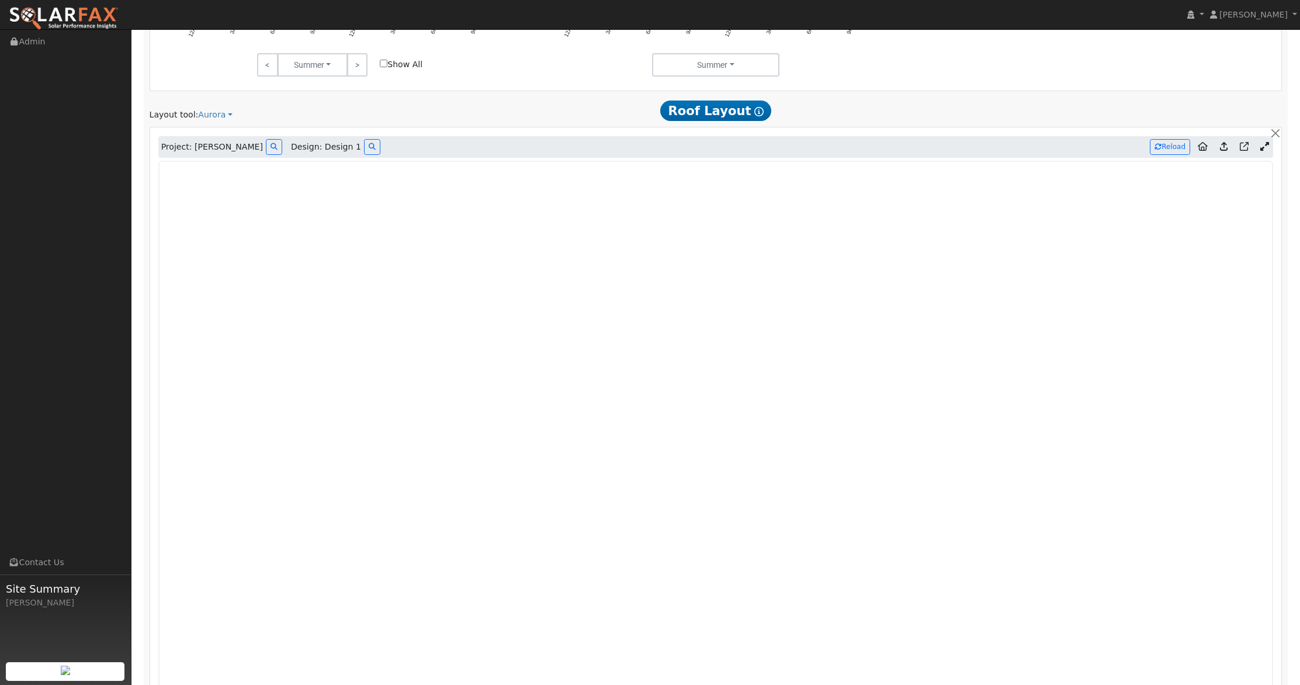
scroll to position [910, 0]
